Goal: Transaction & Acquisition: Obtain resource

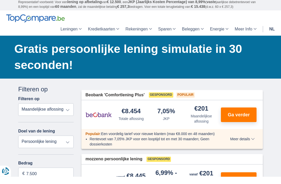
scroll to position [8, 0]
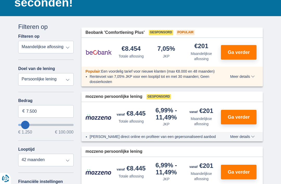
click at [70, 81] on select "Persoonlijke lening Auto Moto / fiets Mobilhome / caravan Renovatie Energie Sch…" at bounding box center [45, 79] width 55 height 12
select select "vehicleLoan"
select select "3-4"
type input "15.000"
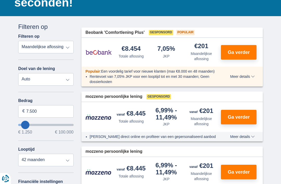
type input "15250"
select select "60"
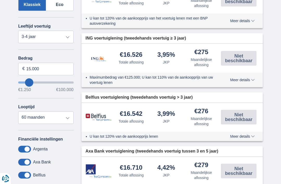
scroll to position [178, 0]
type input "5.250"
type input "5250"
select select "36"
type input "4.250"
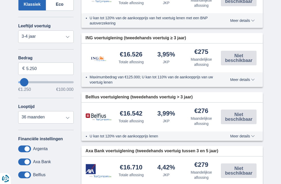
type input "4250"
type input "3.250"
type input "3250"
select select "30"
type input "2.250"
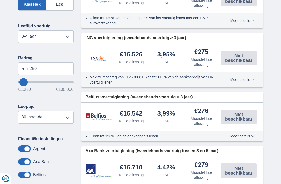
type input "2250"
select select "24"
type input "3.250"
type input "3250"
type input "5.250"
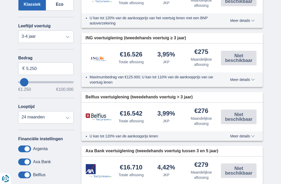
type input "5250"
select select "36"
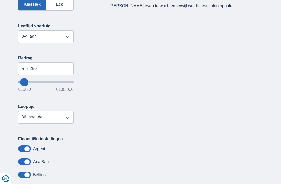
type input "8.250"
type input "8250"
type input "9.250"
type input "9250"
type input "10.250"
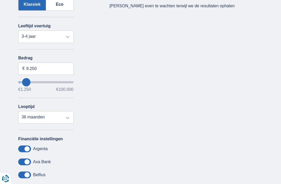
type input "10250"
type input "11.250"
type input "11250"
type input "12.250"
type input "12250"
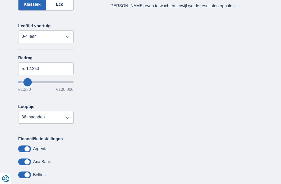
type input "13.250"
type input "13250"
select select "60"
type input "14.250"
type input "14250"
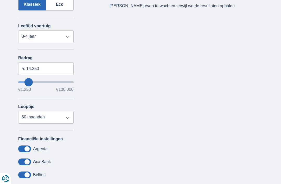
type input "13.250"
type input "13250"
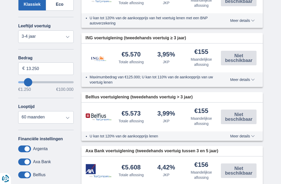
type input "11.250"
type input "11250"
type input "10.250"
type input "10250"
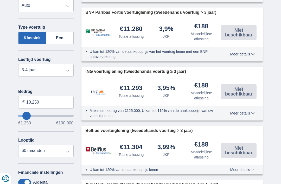
scroll to position [144, 0]
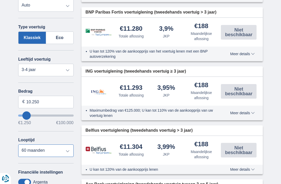
click at [67, 156] on select "12 maanden 18 maanden 24 maanden 30 maanden 36 maanden 42 maanden 48 maanden 60…" at bounding box center [45, 151] width 55 height 12
select select "36"
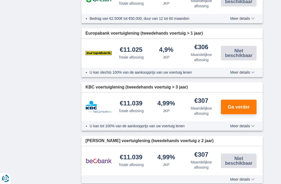
scroll to position [403, 0]
click at [235, 105] on span "Ga verder" at bounding box center [239, 107] width 22 height 5
